Goal: Task Accomplishment & Management: Manage account settings

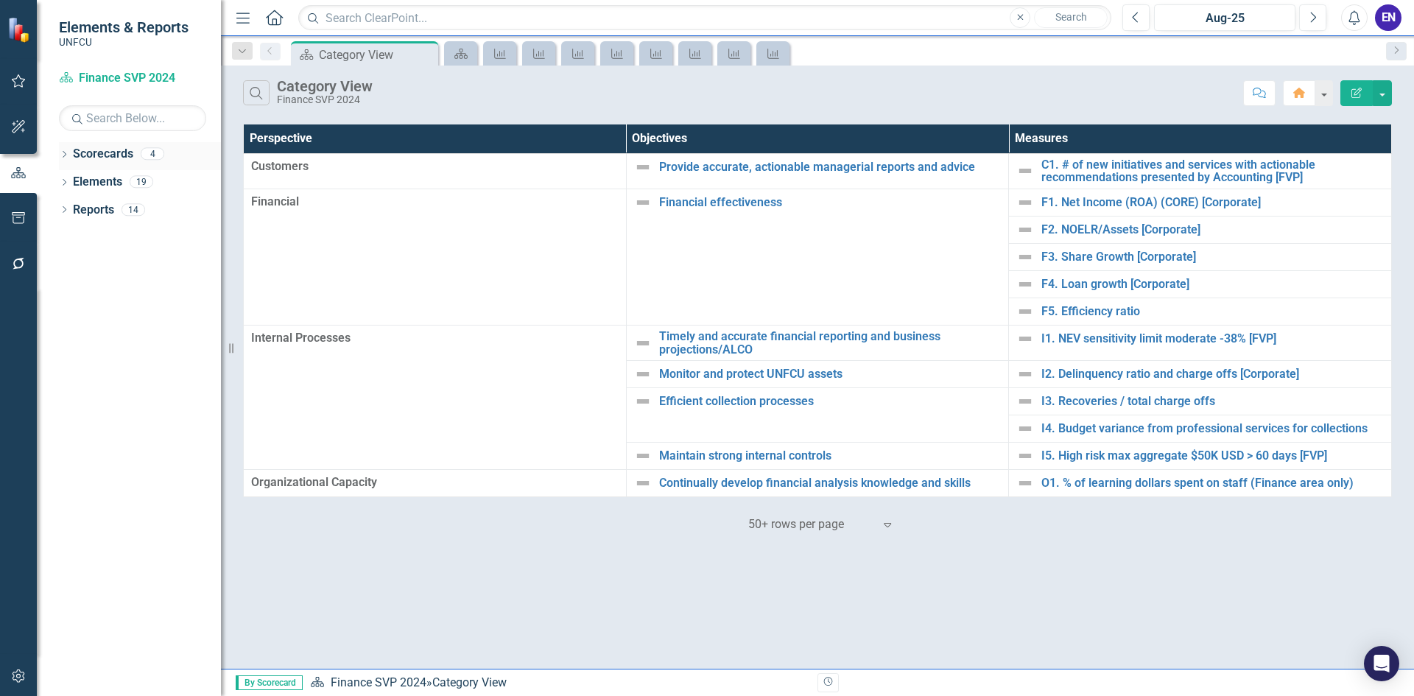
click at [68, 152] on icon "Dropdown" at bounding box center [64, 156] width 10 height 8
click at [74, 179] on icon "Dropdown" at bounding box center [71, 181] width 11 height 9
click at [189, 202] on link "Chief Financial Officer 2025" at bounding box center [158, 210] width 125 height 17
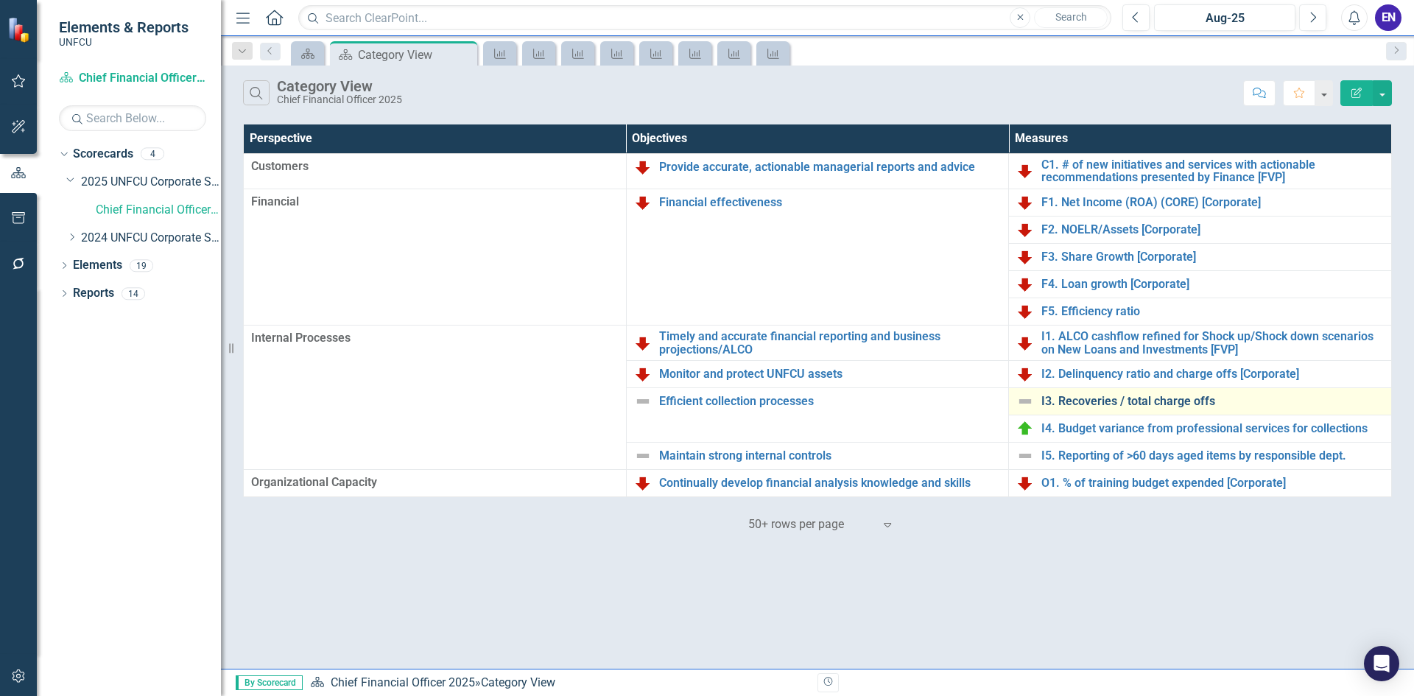
click at [1077, 404] on link "I3. Recoveries / total charge offs" at bounding box center [1212, 401] width 342 height 13
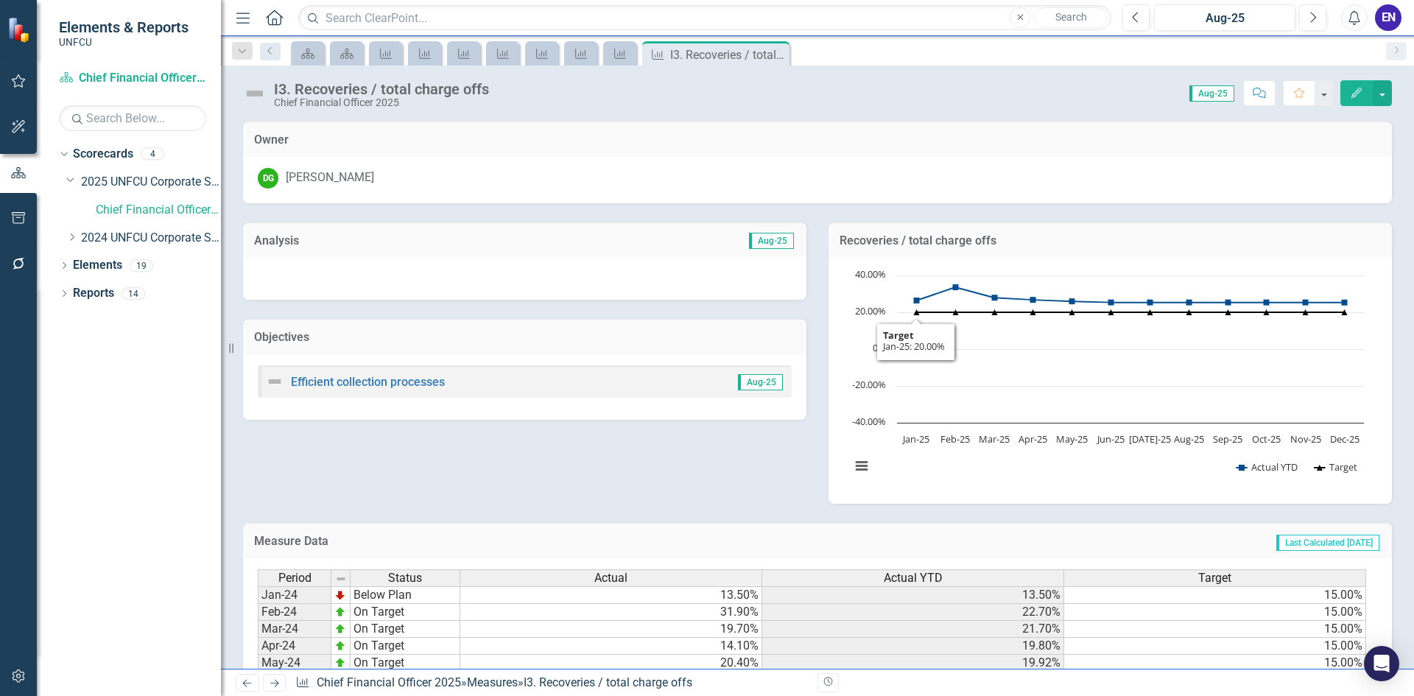
scroll to position [361, 0]
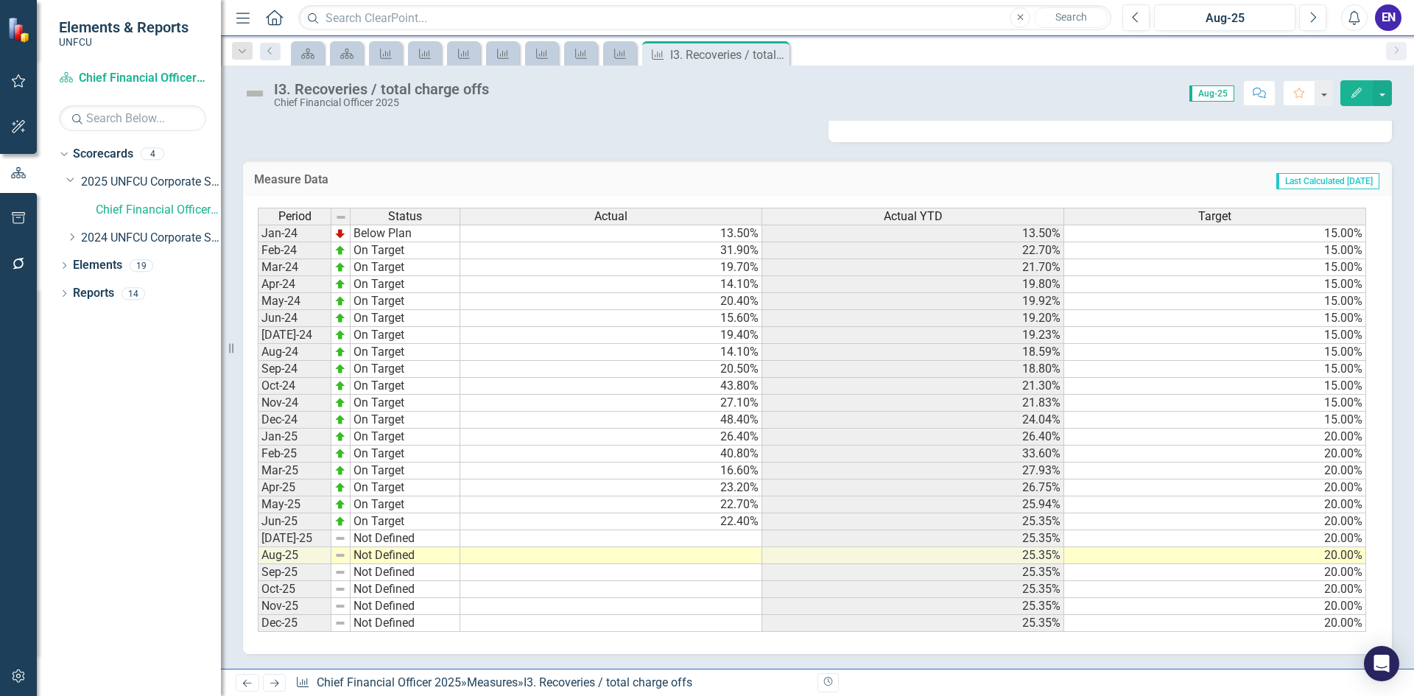
click at [691, 539] on td at bounding box center [611, 538] width 302 height 17
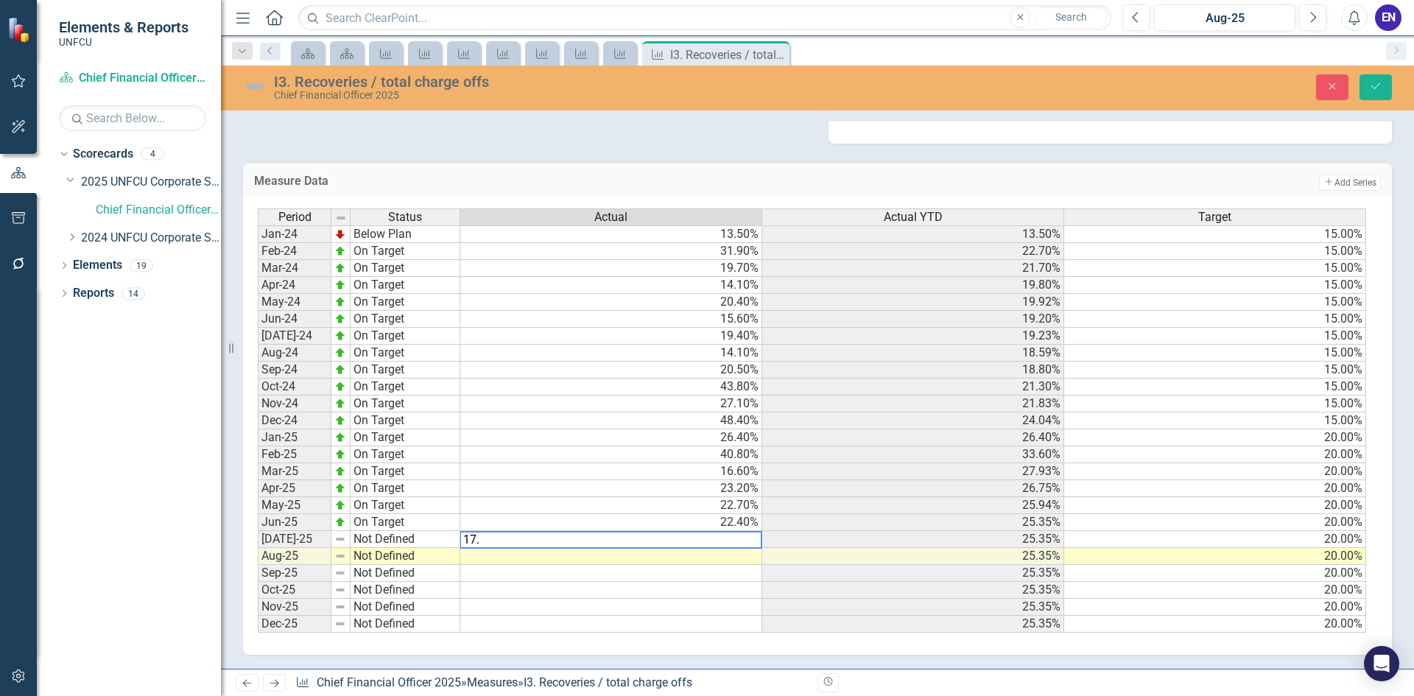
type textarea "17.4"
click at [706, 551] on td at bounding box center [611, 556] width 302 height 17
type textarea "26.7"
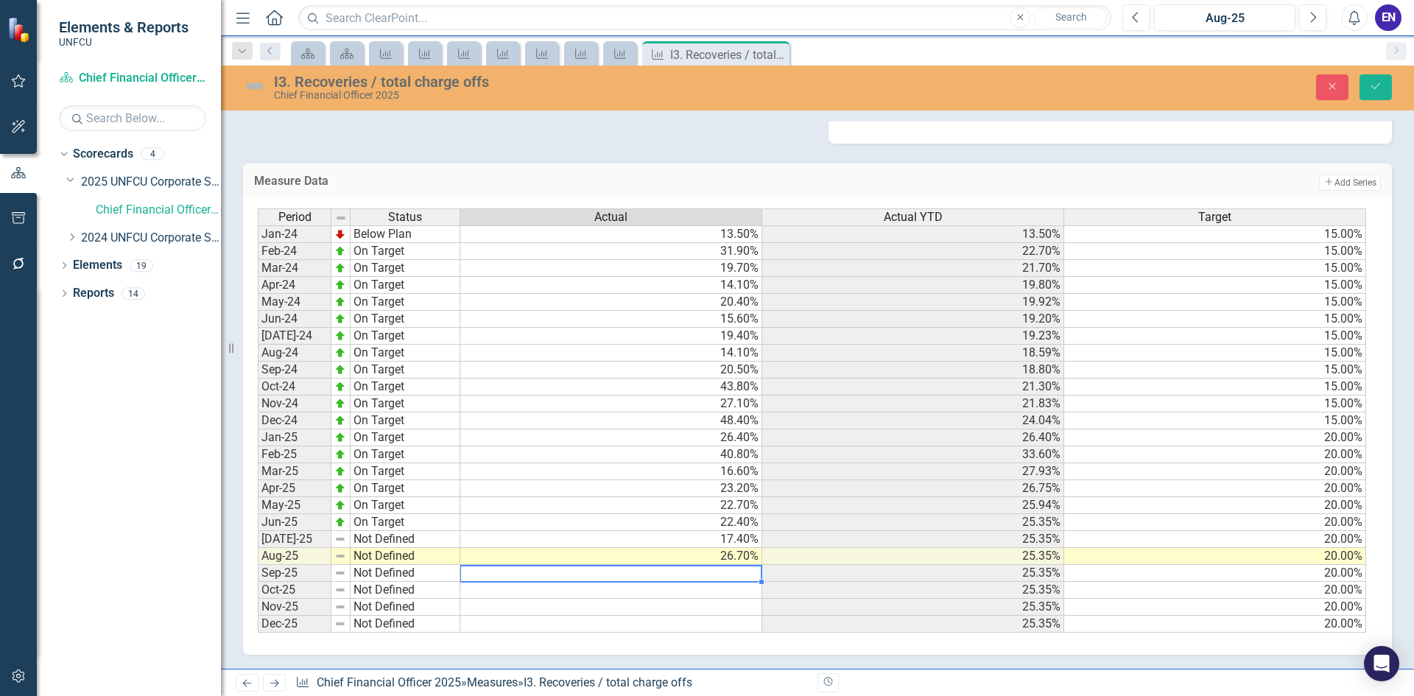
click at [377, 539] on td "Not Defined" at bounding box center [405, 539] width 110 height 17
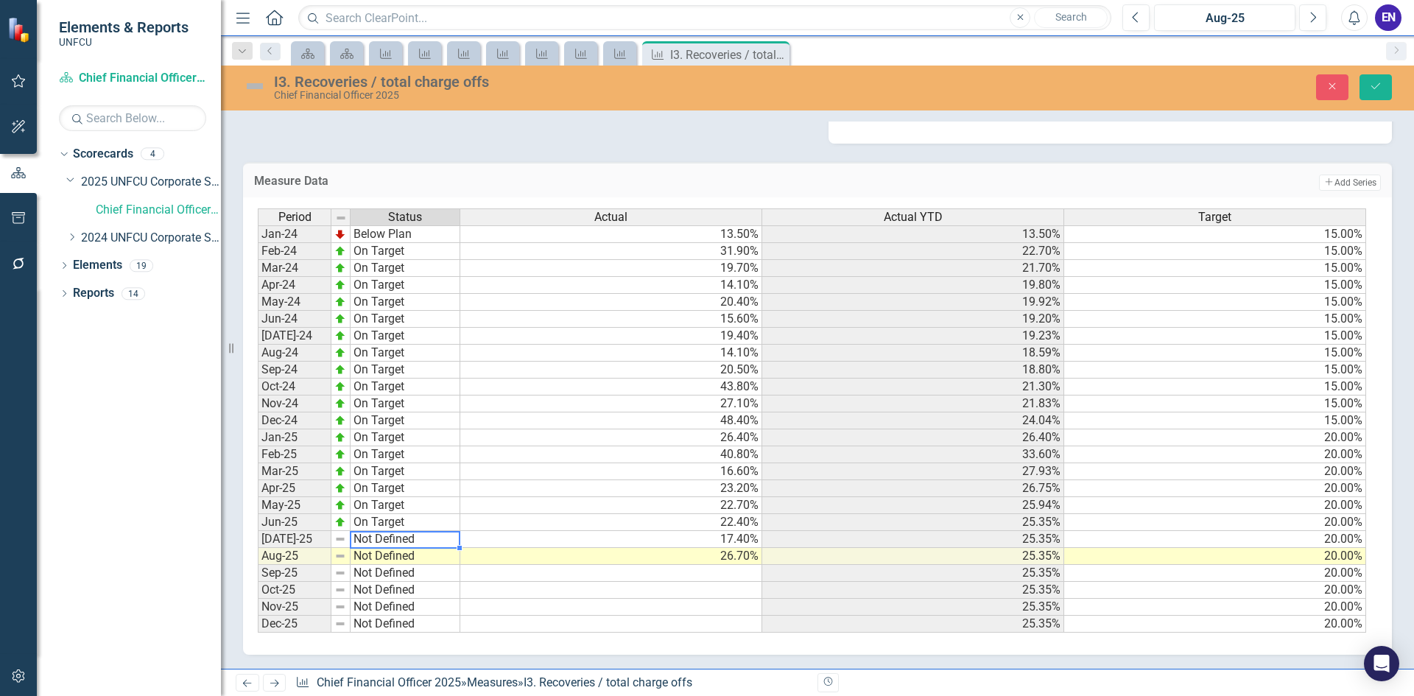
click at [377, 539] on td "Not Defined" at bounding box center [405, 539] width 110 height 17
click at [390, 468] on div "Period Status Actual Actual YTD Target Jan-24 Below Plan 13.50% 13.50% 15.00% F…" at bounding box center [812, 420] width 1108 height 425
click at [380, 556] on td "Not Defined" at bounding box center [405, 556] width 110 height 17
type textarea "On Target"
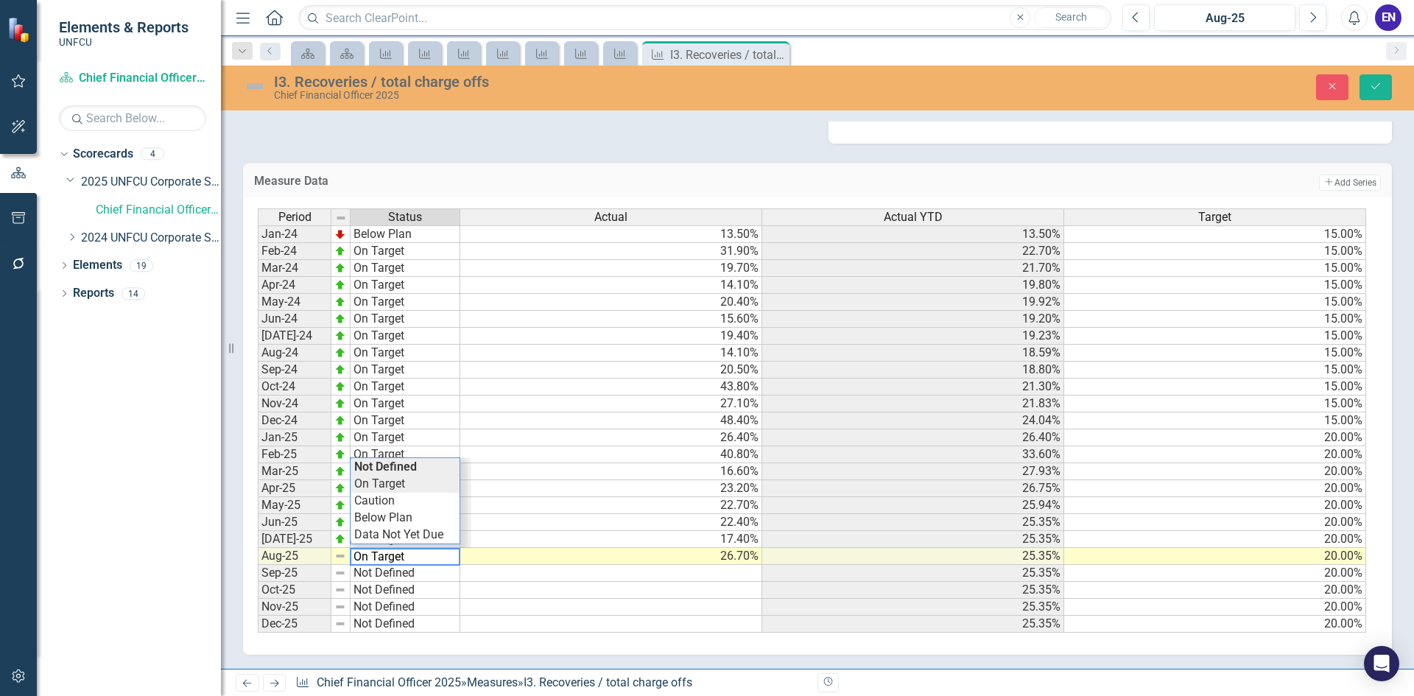
click at [389, 484] on div "Period Status Actual Actual YTD Target Jan-24 Below Plan 13.50% 13.50% 15.00% F…" at bounding box center [812, 420] width 1108 height 425
click at [1381, 90] on icon "Save" at bounding box center [1375, 86] width 13 height 10
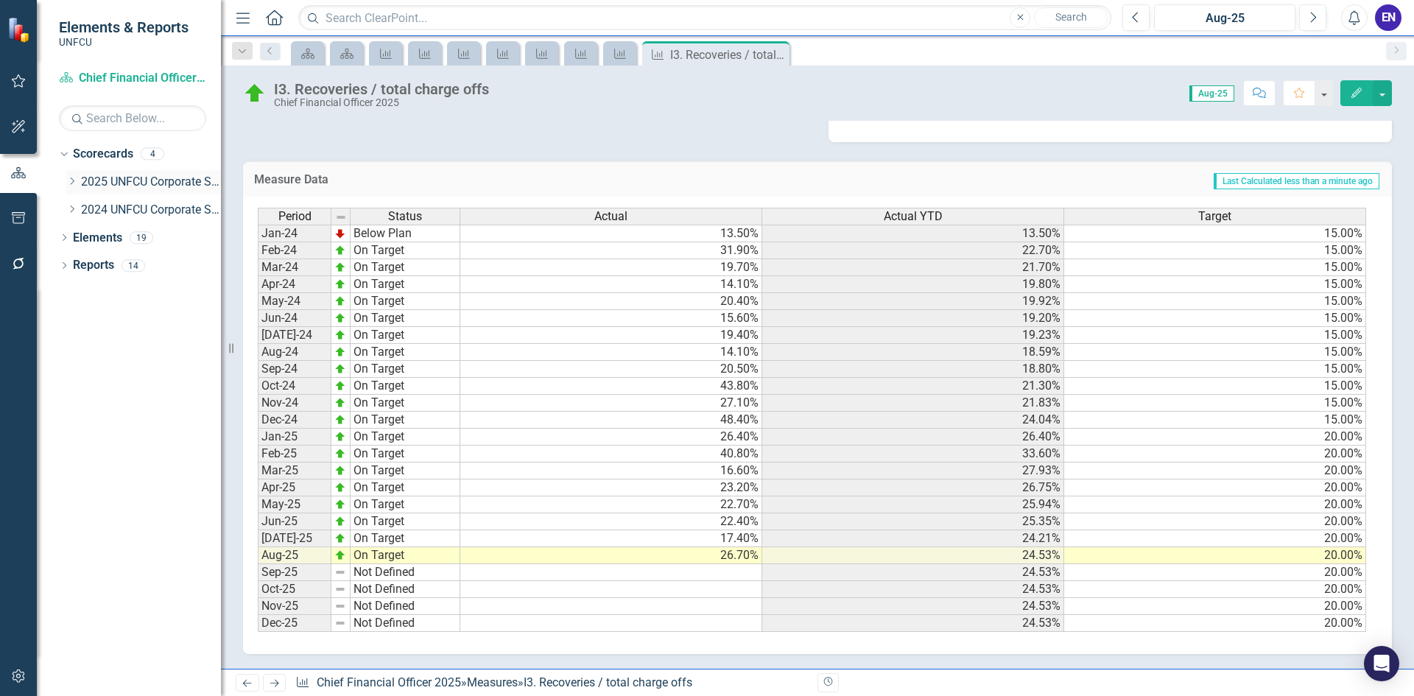
click at [77, 182] on icon "Dropdown" at bounding box center [71, 181] width 11 height 9
click at [122, 208] on link "Chief Financial Officer 2025" at bounding box center [158, 210] width 125 height 17
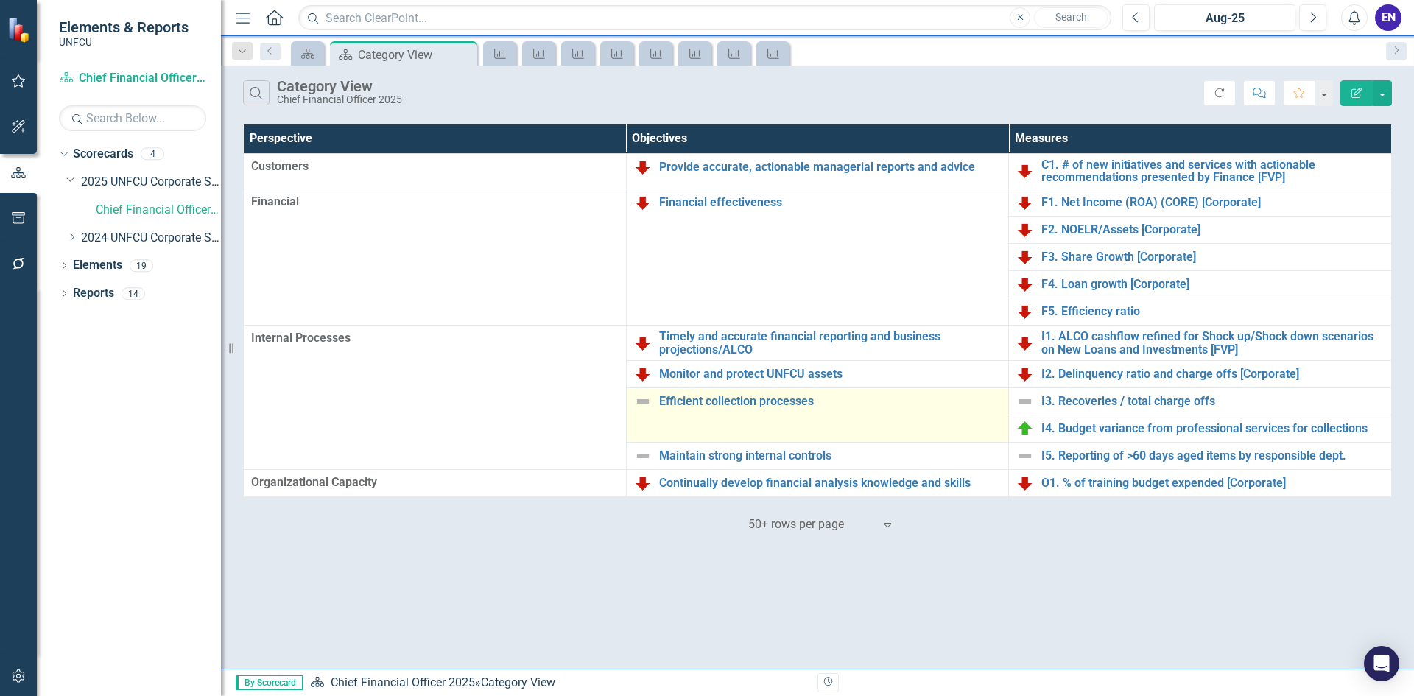
click at [642, 406] on img at bounding box center [643, 401] width 18 height 18
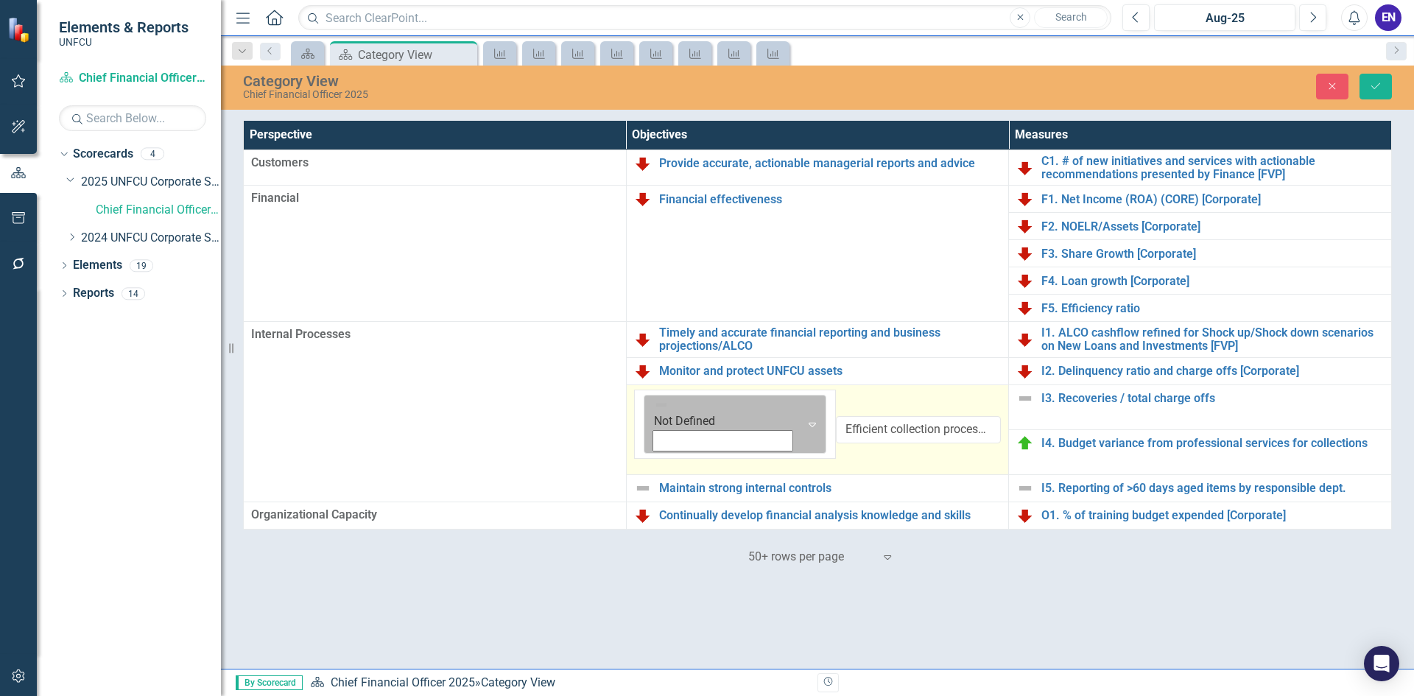
click at [654, 403] on img at bounding box center [661, 405] width 15 height 15
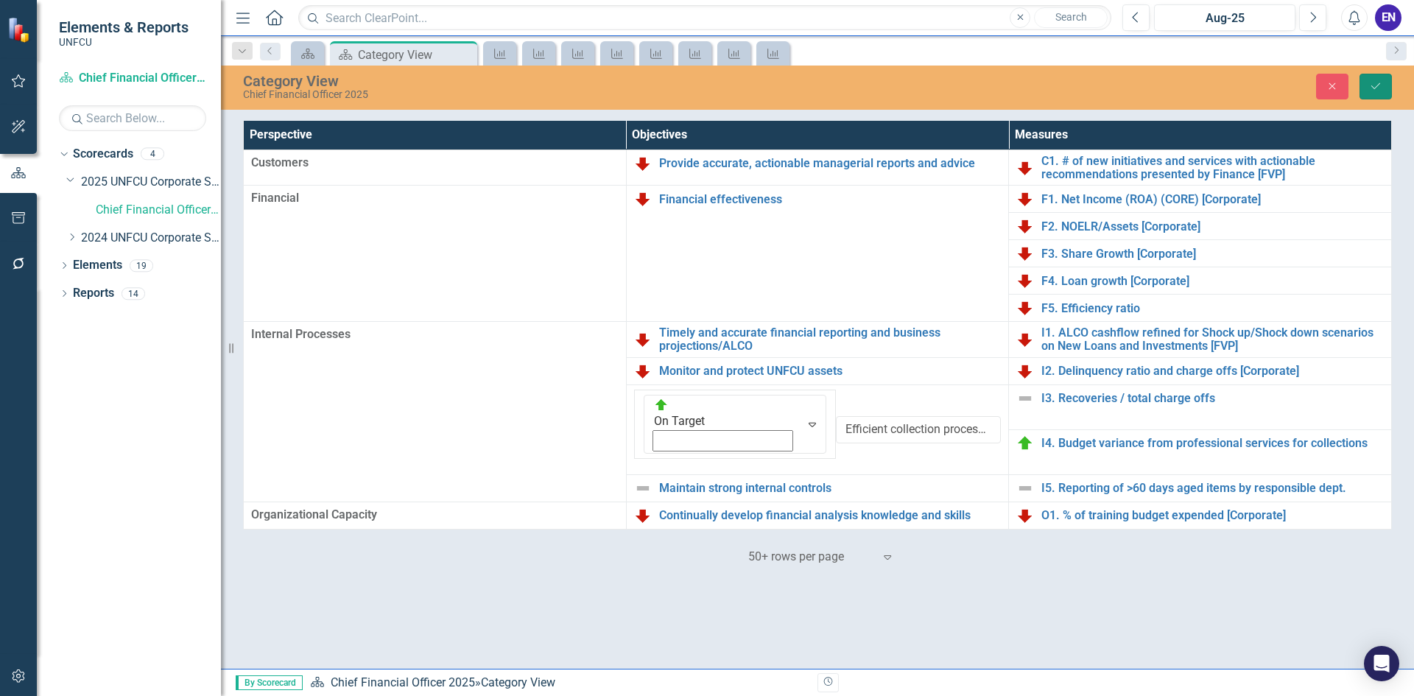
click at [1372, 82] on icon "Save" at bounding box center [1375, 86] width 13 height 10
